Goal: Information Seeking & Learning: Check status

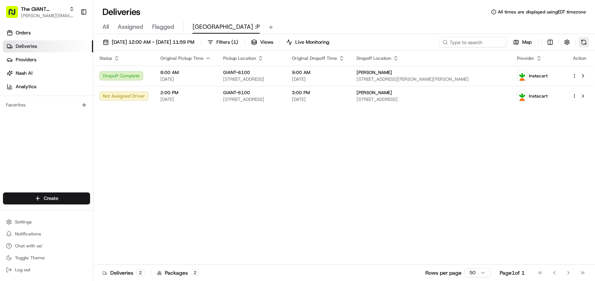
click at [584, 40] on button at bounding box center [583, 42] width 10 height 10
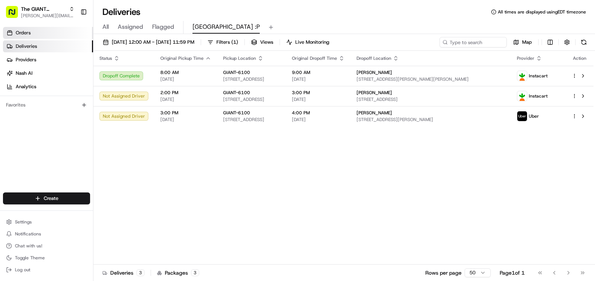
click at [68, 30] on link "Orders" at bounding box center [48, 33] width 90 height 12
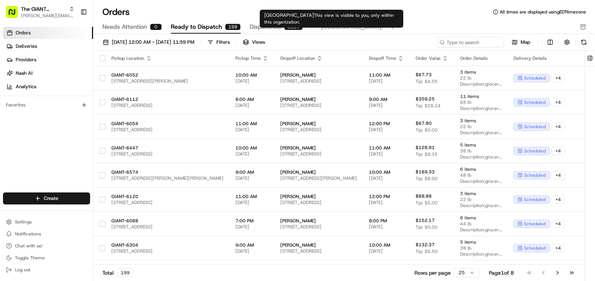
drag, startPoint x: 319, startPoint y: 30, endPoint x: 327, endPoint y: 24, distance: 9.9
click at [318, 19] on div "Newport This view is visible to you, only within this organization. [GEOGRAPHIC…" at bounding box center [331, 19] width 143 height 18
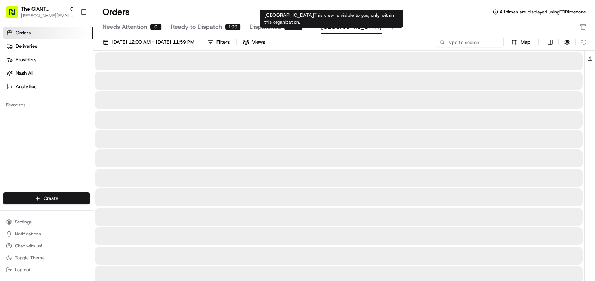
click at [329, 24] on span "[GEOGRAPHIC_DATA]" at bounding box center [351, 26] width 61 height 9
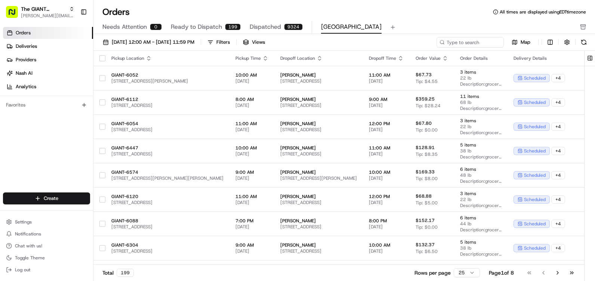
click at [329, 24] on span "[GEOGRAPHIC_DATA]" at bounding box center [351, 26] width 61 height 9
click at [475, 40] on input at bounding box center [459, 42] width 90 height 10
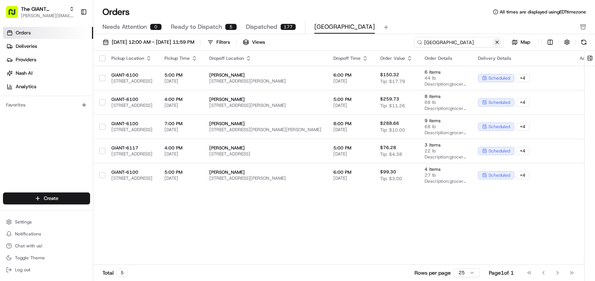
type input "[GEOGRAPHIC_DATA]"
click at [499, 44] on button at bounding box center [496, 41] width 7 height 7
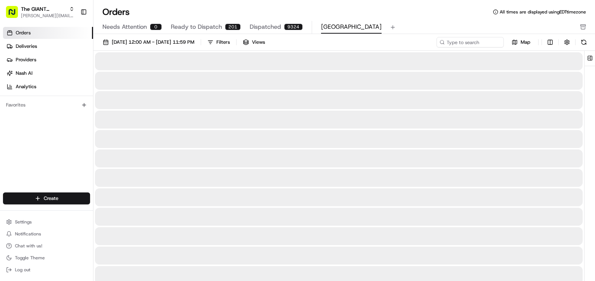
click at [442, 13] on div "Orders All times are displayed using EDT timezone" at bounding box center [343, 12] width 501 height 12
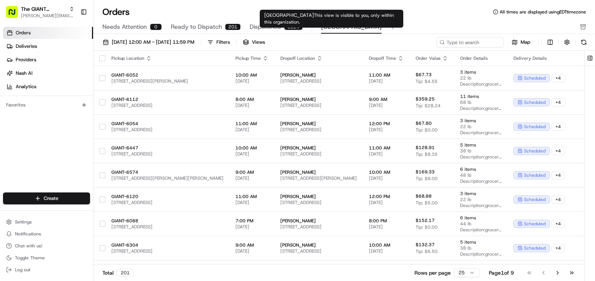
click at [321, 29] on span "[GEOGRAPHIC_DATA]" at bounding box center [351, 26] width 61 height 9
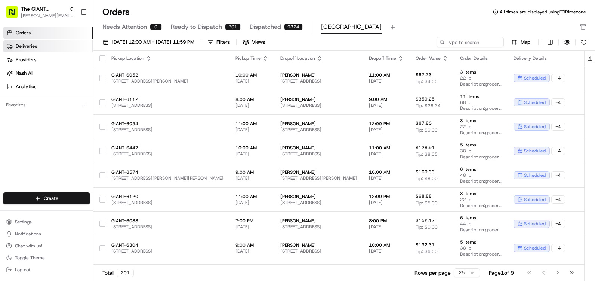
click at [27, 47] on span "Deliveries" at bounding box center [26, 46] width 21 height 7
